Goal: Information Seeking & Learning: Learn about a topic

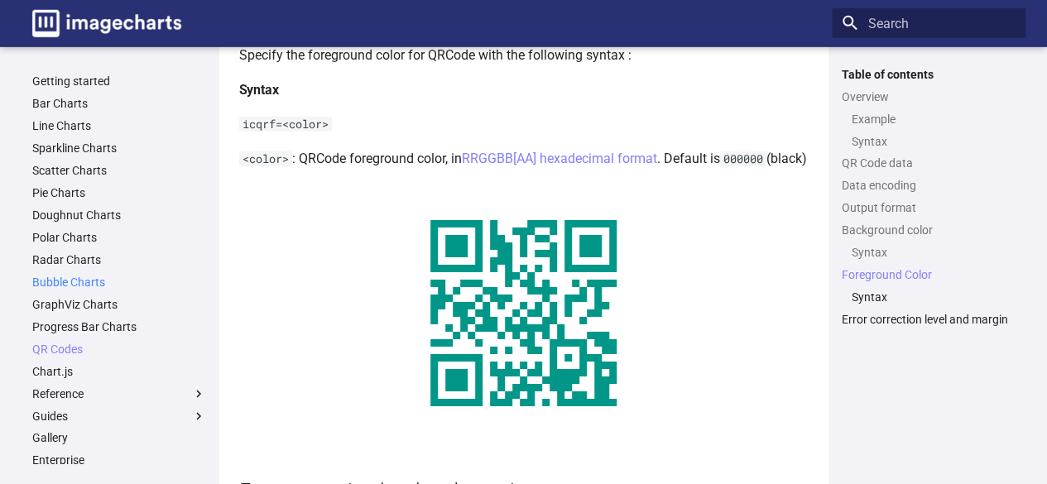
click at [87, 277] on link "Bubble Charts" at bounding box center [119, 282] width 174 height 15
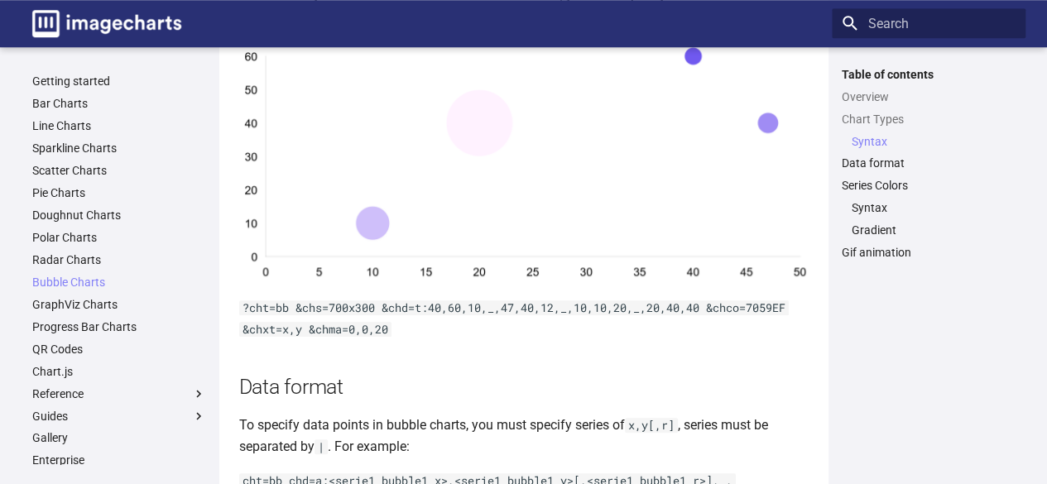
scroll to position [681, 0]
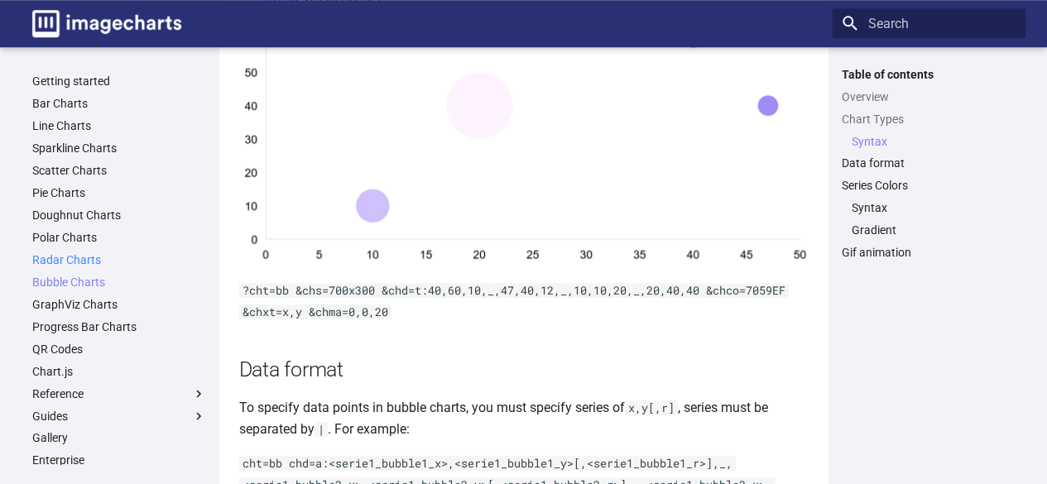
click at [69, 259] on link "Radar Charts" at bounding box center [119, 259] width 174 height 15
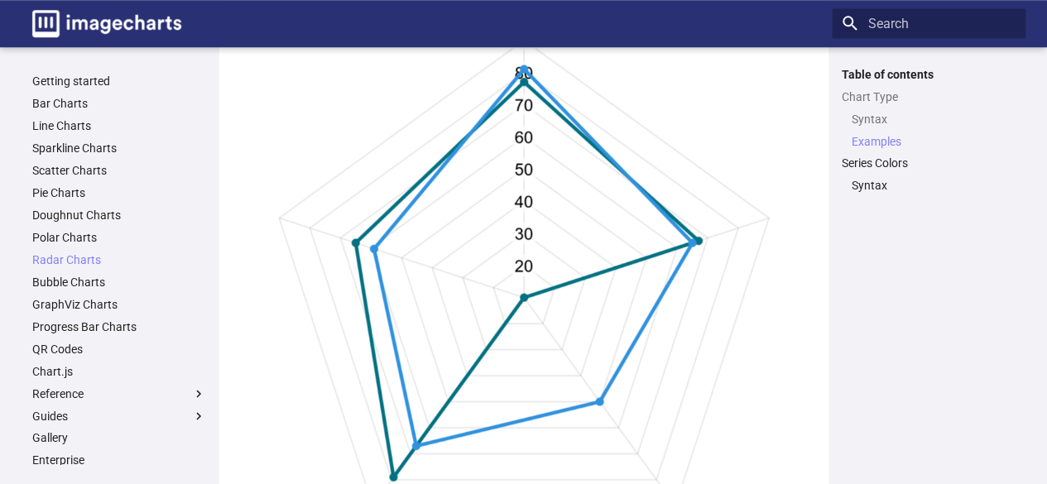
scroll to position [765, 0]
click at [49, 219] on link "Doughnut Charts" at bounding box center [119, 215] width 174 height 15
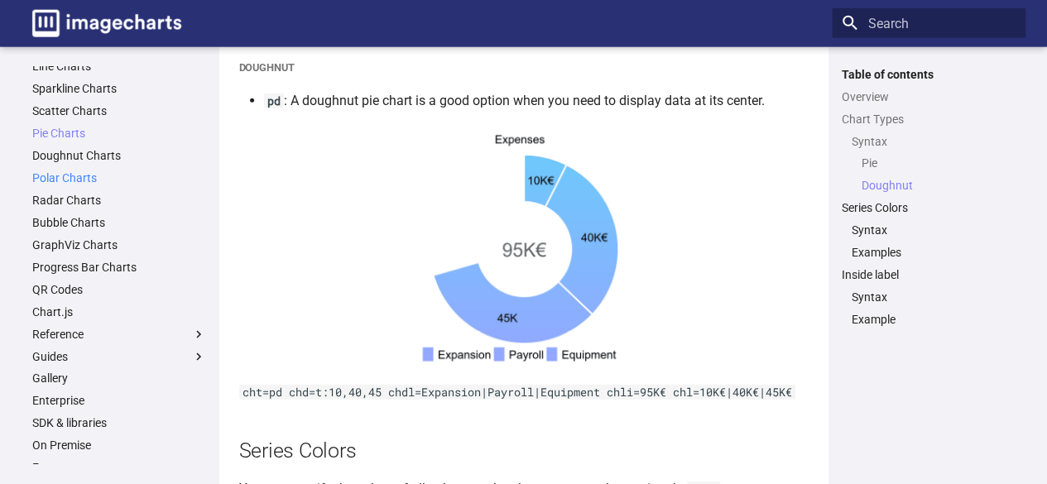
scroll to position [65, 0]
